Goal: Transaction & Acquisition: Download file/media

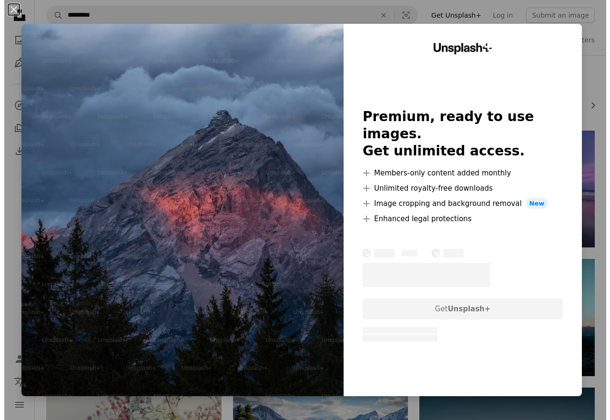
scroll to position [1144, 0]
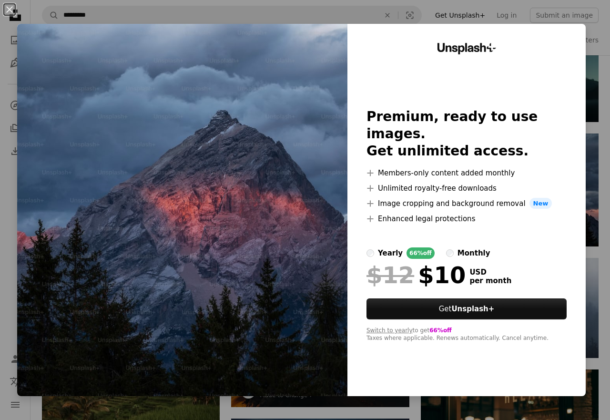
click at [374, 247] on label "yearly 66% off" at bounding box center [401, 252] width 68 height 11
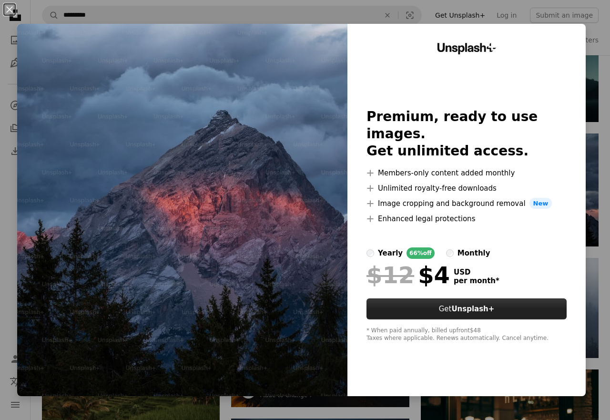
click at [500, 302] on button "Get Unsplash+" at bounding box center [467, 308] width 200 height 21
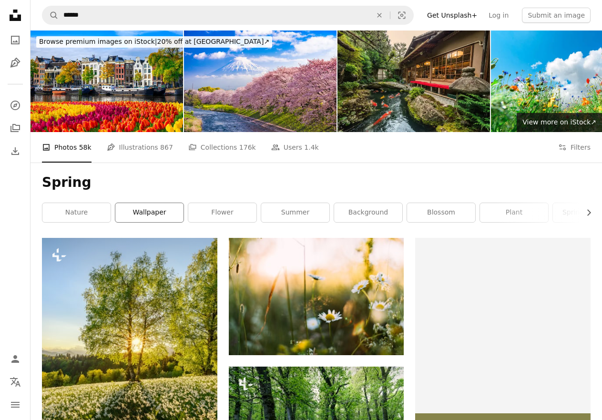
click at [146, 211] on link "wallpaper" at bounding box center [149, 212] width 68 height 19
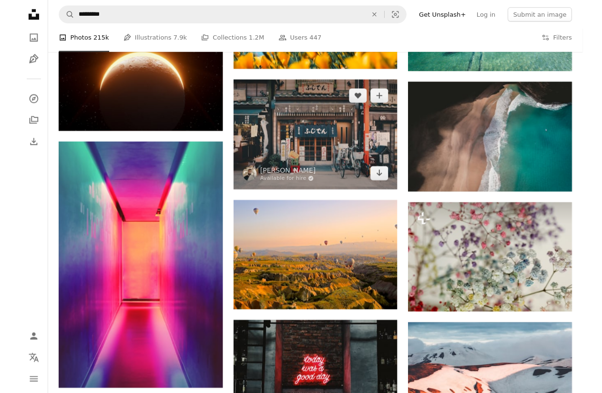
scroll to position [5862, 0]
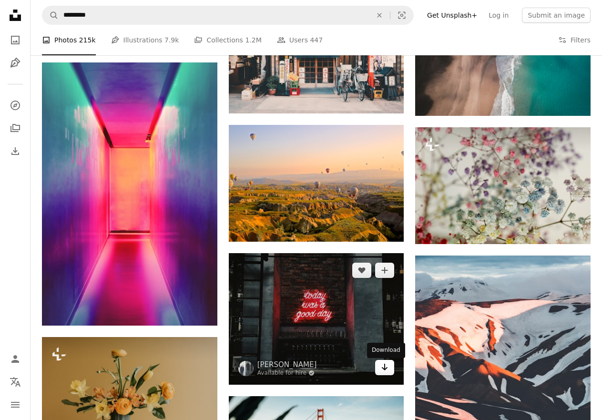
click at [383, 367] on icon "Arrow pointing down" at bounding box center [385, 366] width 8 height 11
